Goal: Information Seeking & Learning: Check status

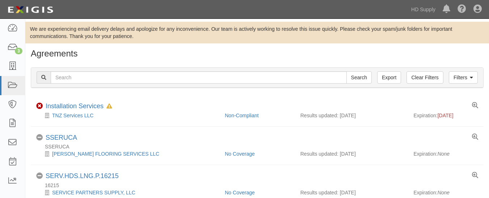
click at [151, 75] on input "text" at bounding box center [199, 77] width 296 height 12
type input "[PERSON_NAME] US Holdings, Inc"
drag, startPoint x: 353, startPoint y: 65, endPoint x: 356, endPoint y: 73, distance: 9.3
click at [356, 73] on div "Filters Clear Filters Export Wren US Holdings, Inc Search Filters Compliance St…" at bounding box center [257, 78] width 464 height 33
click at [356, 73] on input "Search" at bounding box center [358, 77] width 25 height 12
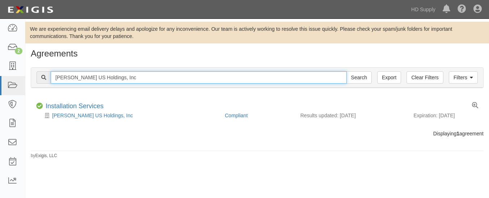
click at [152, 79] on input "[PERSON_NAME] US Holdings, Inc" at bounding box center [199, 77] width 296 height 12
click at [118, 77] on input "[PERSON_NAME] US Holdings, Inc" at bounding box center [199, 77] width 296 height 12
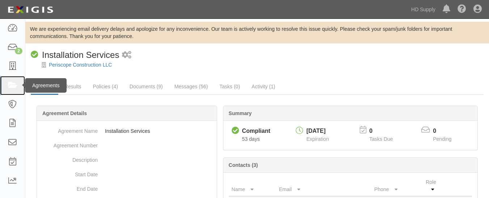
click at [12, 84] on icon at bounding box center [12, 85] width 10 height 8
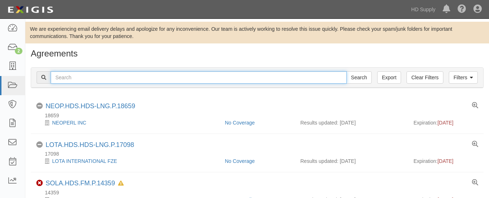
click at [77, 80] on input "text" at bounding box center [199, 77] width 296 height 12
click at [147, 79] on input "AZ Construction & Renovation LLC" at bounding box center [199, 77] width 296 height 12
type input "A"
click at [215, 77] on input "text" at bounding box center [199, 77] width 296 height 12
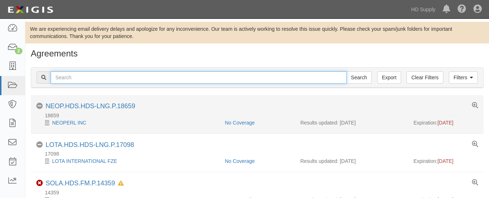
type input "[PERSON_NAME] US Holdings, Inc"
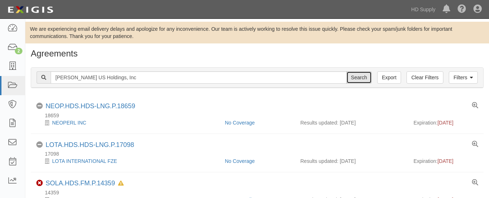
click at [353, 77] on input "Search" at bounding box center [358, 77] width 25 height 12
